Goal: Task Accomplishment & Management: Understand process/instructions

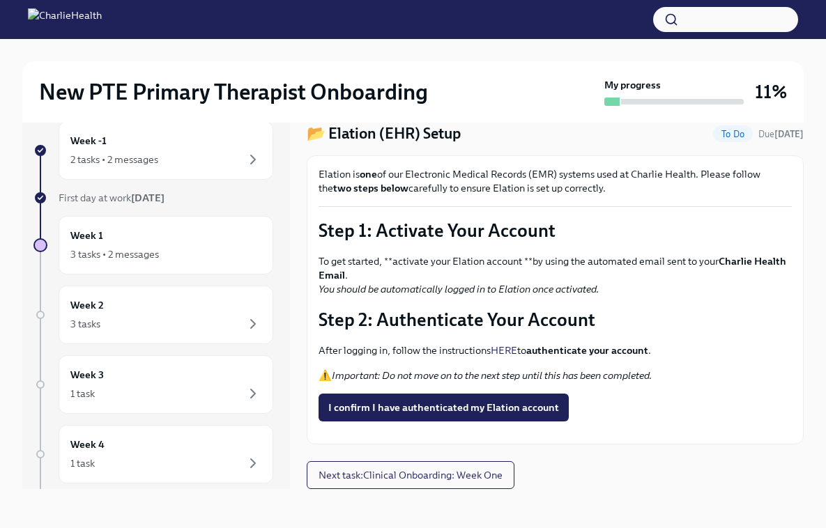
scroll to position [20, 0]
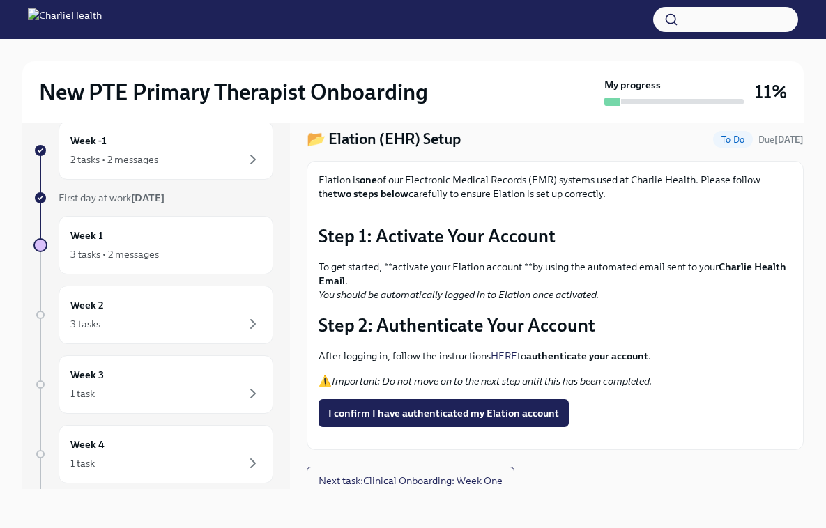
click at [587, 356] on strong "authenticate your account" at bounding box center [587, 356] width 122 height 13
click at [505, 353] on link "HERE" at bounding box center [504, 356] width 26 height 13
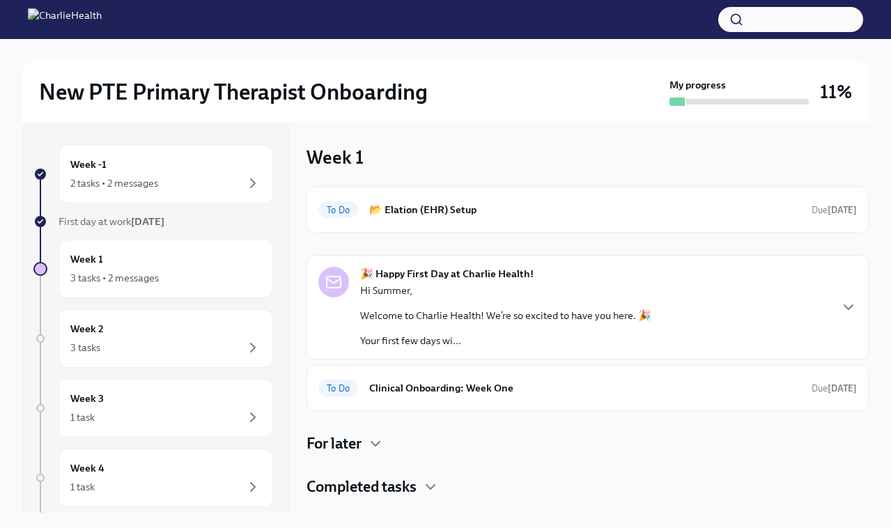
click at [493, 323] on p "Welcome to Charlie Health! We’re so excited to have you here. 🎉" at bounding box center [505, 316] width 291 height 14
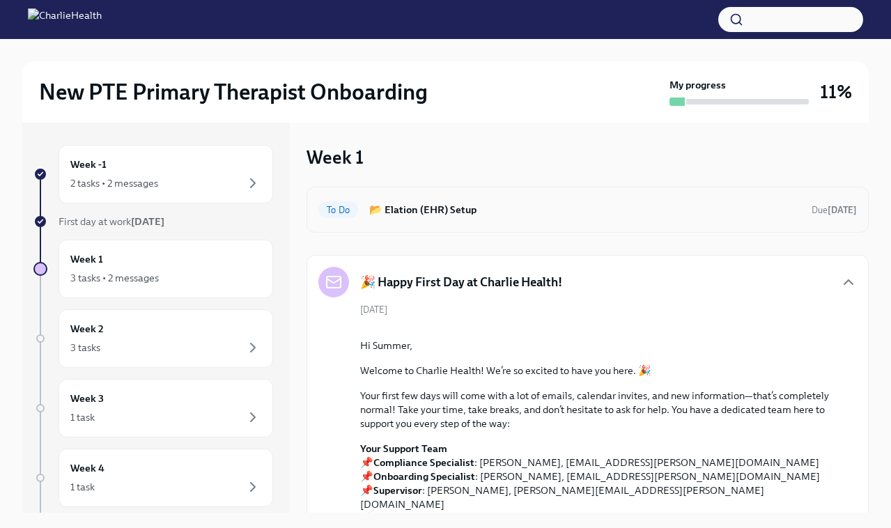
click at [518, 222] on div "To Do 📂 Elation (EHR) Setup Due [DATE]" at bounding box center [588, 210] width 562 height 46
click at [351, 218] on div "To Do" at bounding box center [338, 209] width 40 height 17
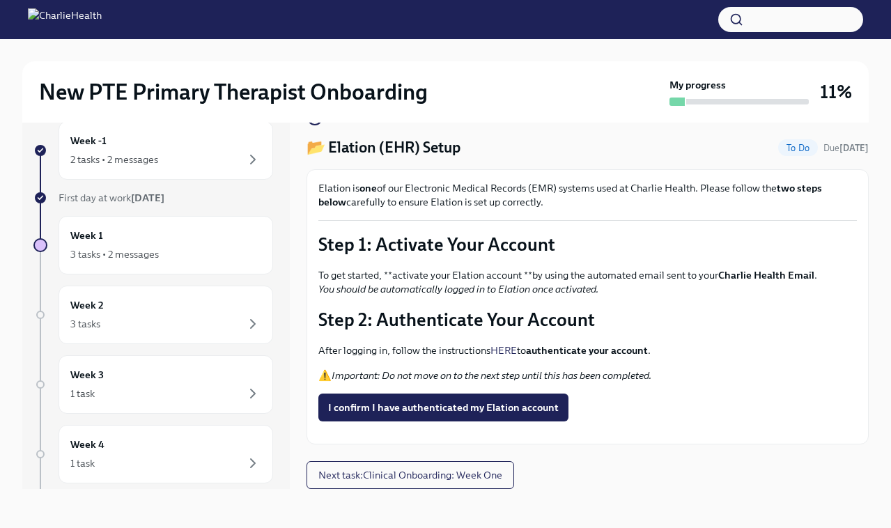
scroll to position [25, 0]
click at [517, 344] on link "HERE" at bounding box center [504, 350] width 26 height 13
